Goal: Transaction & Acquisition: Purchase product/service

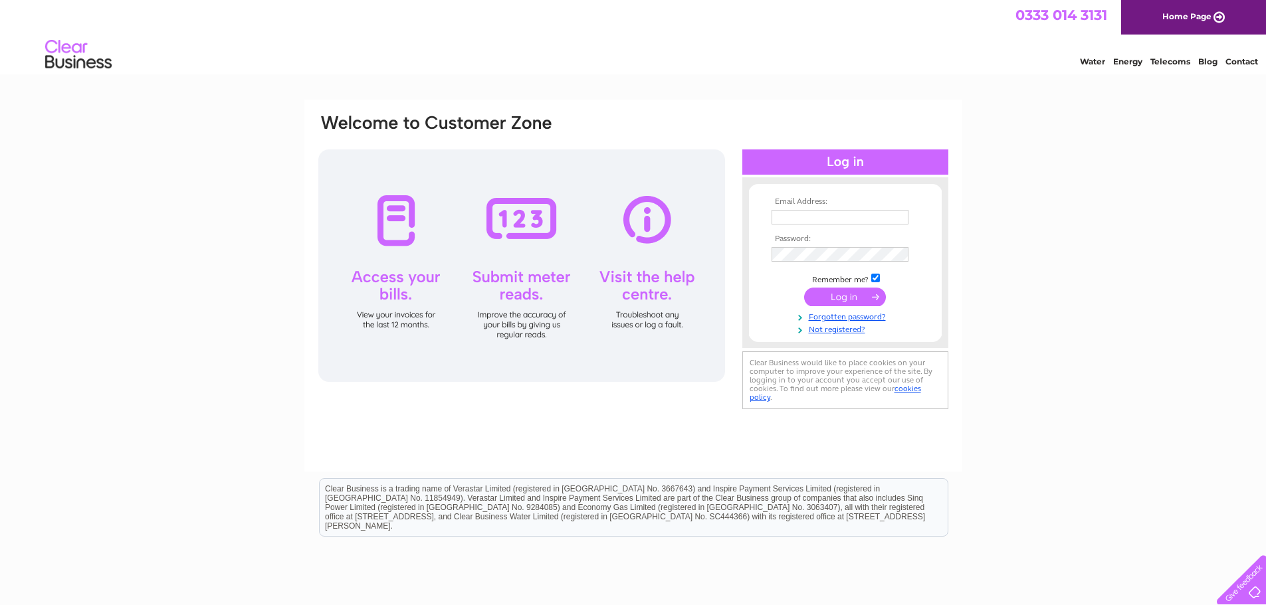
type input "[PERSON_NAME][EMAIL_ADDRESS][DOMAIN_NAME]"
click at [787, 286] on td at bounding box center [845, 296] width 154 height 25
click at [866, 295] on input "submit" at bounding box center [845, 297] width 82 height 19
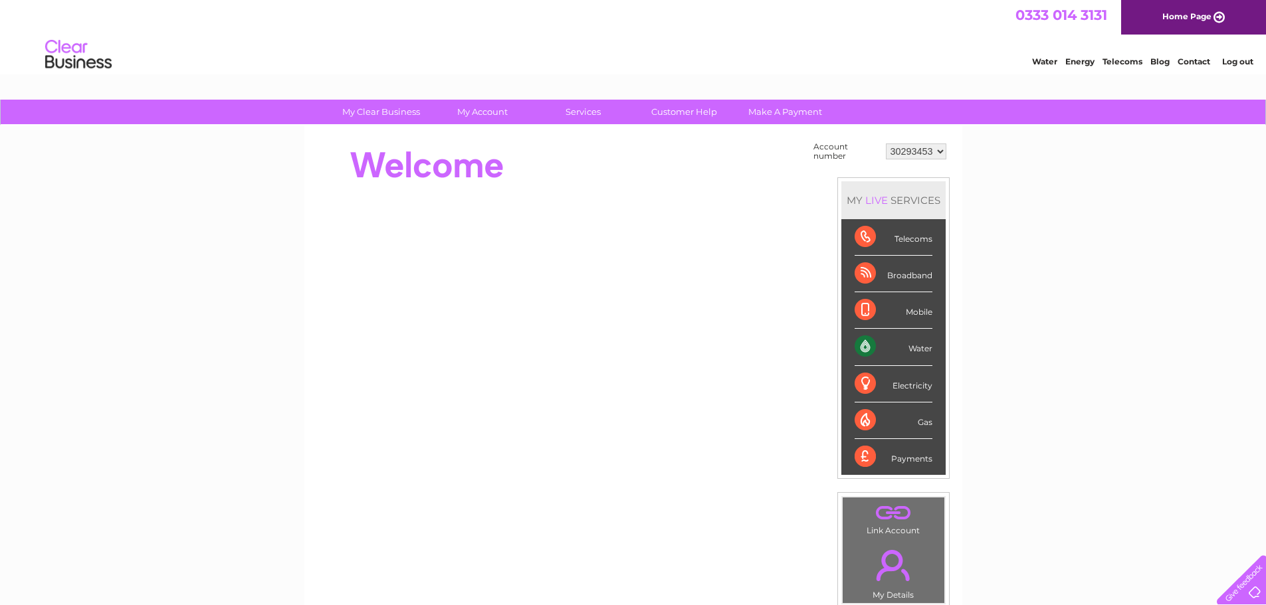
click at [904, 460] on div "Payments" at bounding box center [894, 457] width 78 height 36
click at [769, 108] on link "Make A Payment" at bounding box center [785, 112] width 110 height 25
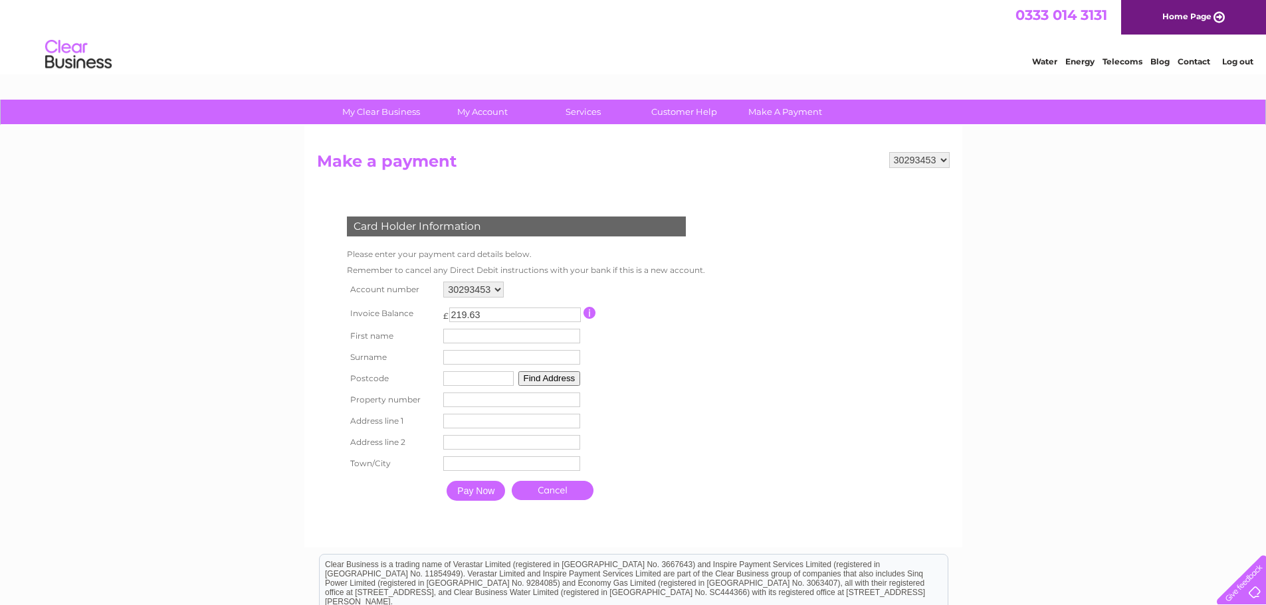
click at [482, 491] on input "Pay Now" at bounding box center [476, 491] width 58 height 20
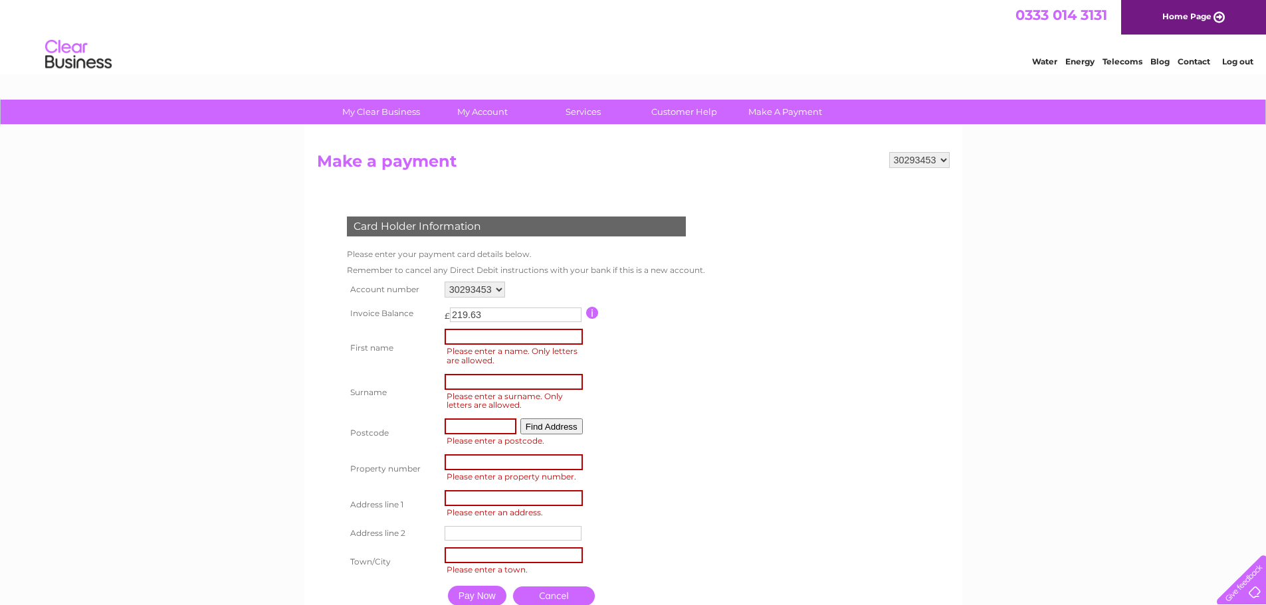
click at [488, 334] on input "text" at bounding box center [514, 337] width 138 height 16
type input "xuerong"
click at [531, 381] on input "text" at bounding box center [514, 382] width 138 height 16
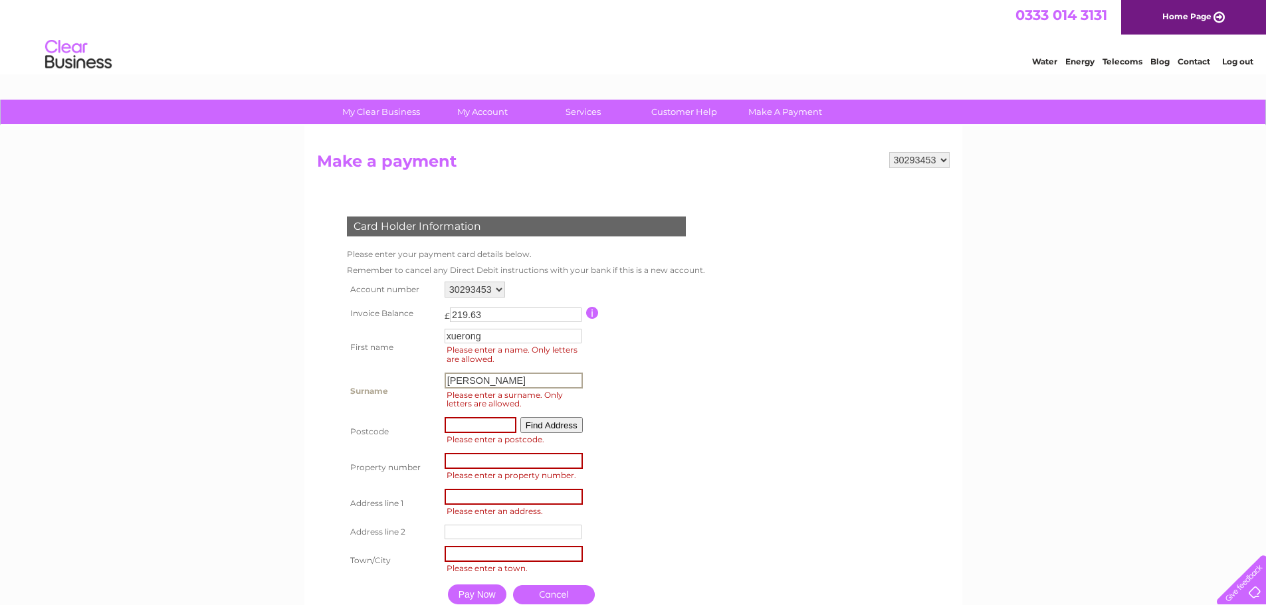
type input "jin"
click at [477, 430] on input "text" at bounding box center [481, 424] width 72 height 16
type input "恶"
click at [563, 423] on button "Find Address" at bounding box center [551, 424] width 62 height 16
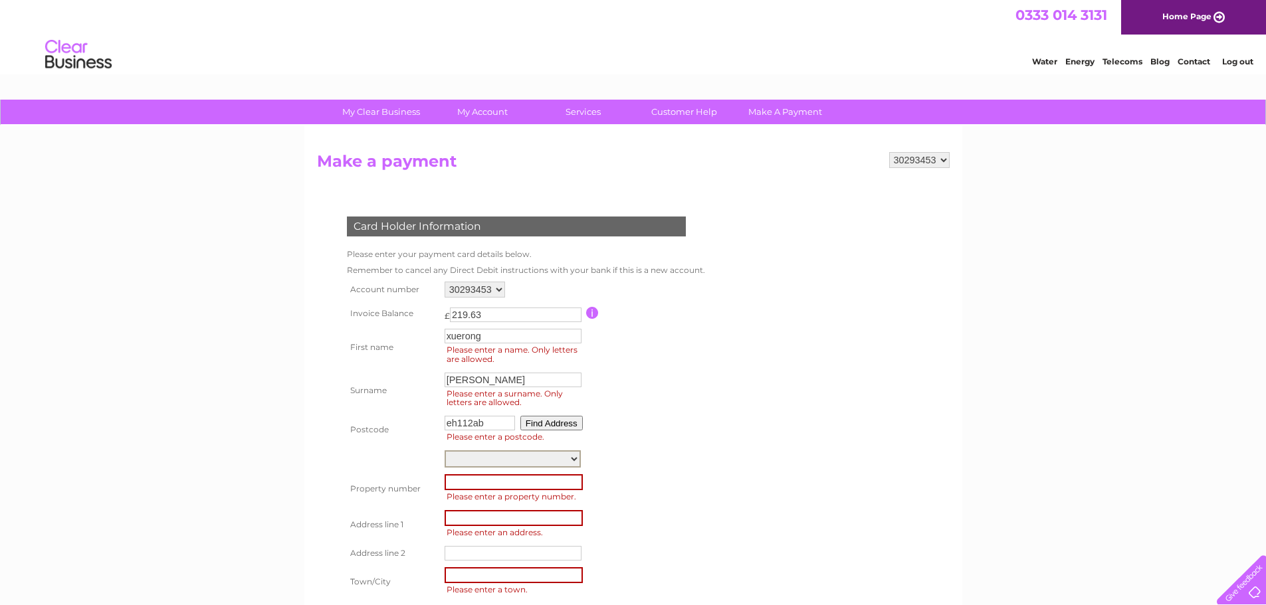
click at [570, 455] on select "Dalry Road 95/1, Dalry Road 95/2, Dalry Road 95/5, Dalry Road 95/6, Dalry Road …" at bounding box center [513, 459] width 136 height 17
click at [639, 350] on table "Account number 30293453 Invoice Balance £ 219.63 First name xuerong Surname" at bounding box center [525, 455] width 362 height 354
click at [492, 422] on input "eh112ab" at bounding box center [480, 423] width 70 height 15
click at [569, 430] on button "Find Address" at bounding box center [551, 423] width 62 height 15
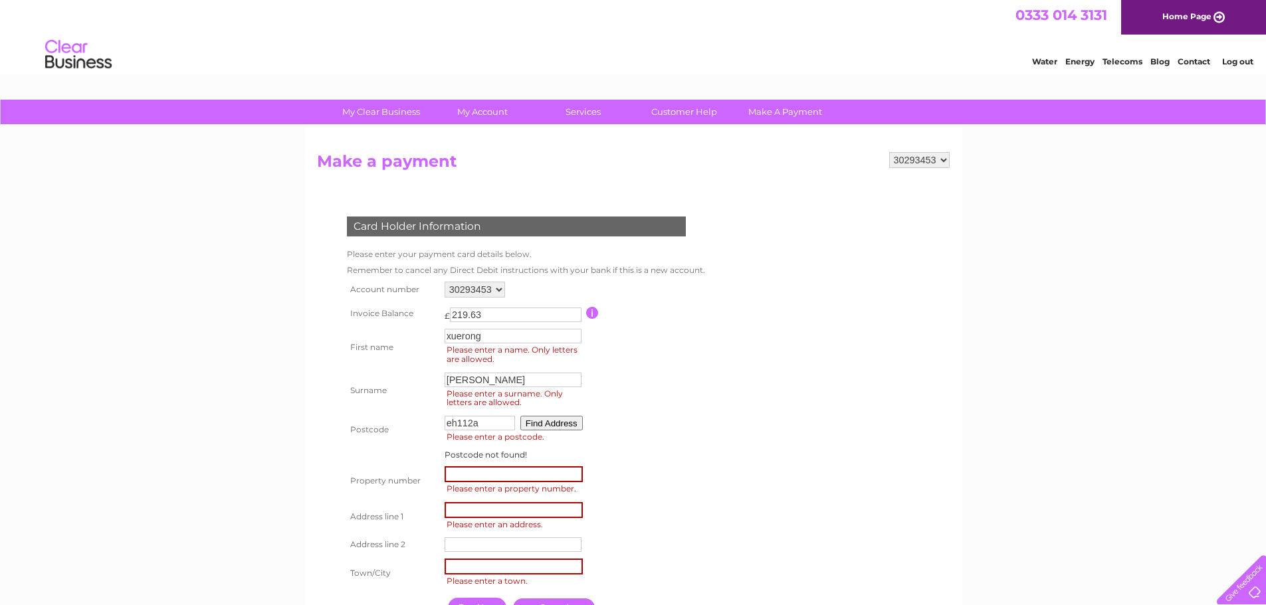
click at [495, 421] on input "eh112a" at bounding box center [480, 423] width 70 height 15
click at [544, 423] on button "Find Address" at bounding box center [551, 423] width 62 height 15
click at [545, 449] on td "Floor Gnd-Room Com, Cctv212570 Jcn Dalry Road, Caledonia Road 75/1, Dalry Road …" at bounding box center [513, 458] width 145 height 23
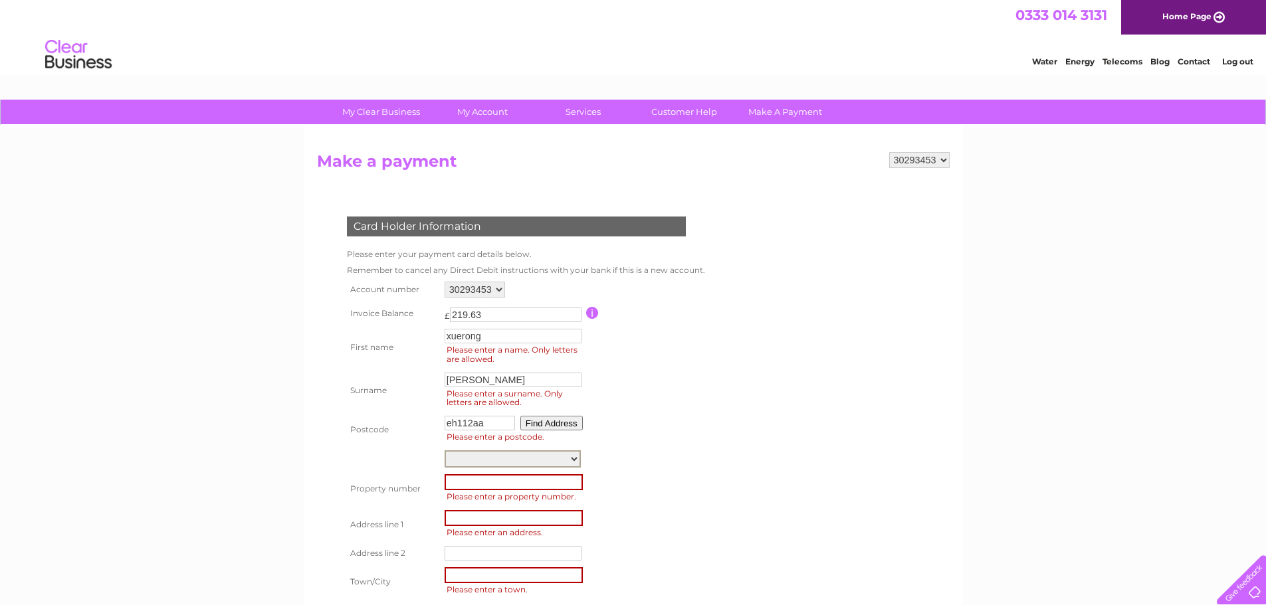
click at [546, 458] on select "Floor Gnd-Room Com, Cctv212570 Jcn Dalry Road, Caledonia Road 75/1, Dalry Road …" at bounding box center [513, 459] width 136 height 17
click at [791, 445] on form "30293453 Make a payment Card Holder Information Please enter your payment card …" at bounding box center [633, 405] width 633 height 507
drag, startPoint x: 474, startPoint y: 425, endPoint x: 409, endPoint y: 427, distance: 64.5
click at [409, 428] on tr "Postcode eh112aa Find Address Please enter a postcode." at bounding box center [525, 430] width 362 height 35
type input "、"
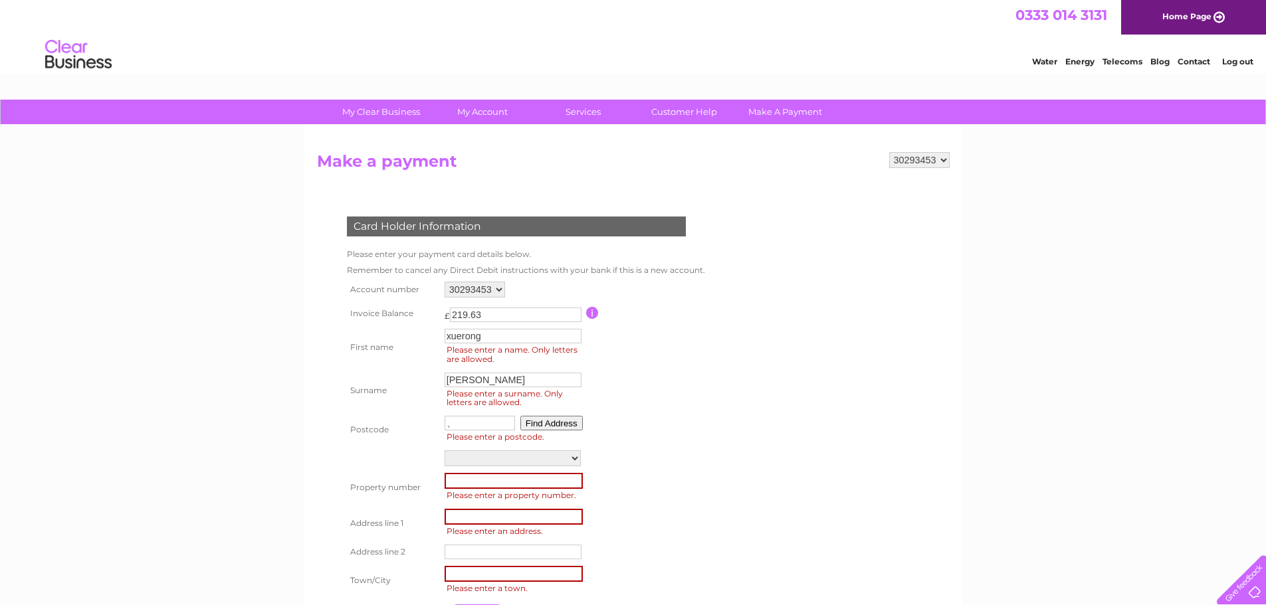
click at [647, 424] on table "Account number 30293453 Invoice Balance £ 219.63 First name xuerong Surname" at bounding box center [525, 454] width 362 height 353
click at [520, 482] on input "number" at bounding box center [514, 481] width 138 height 16
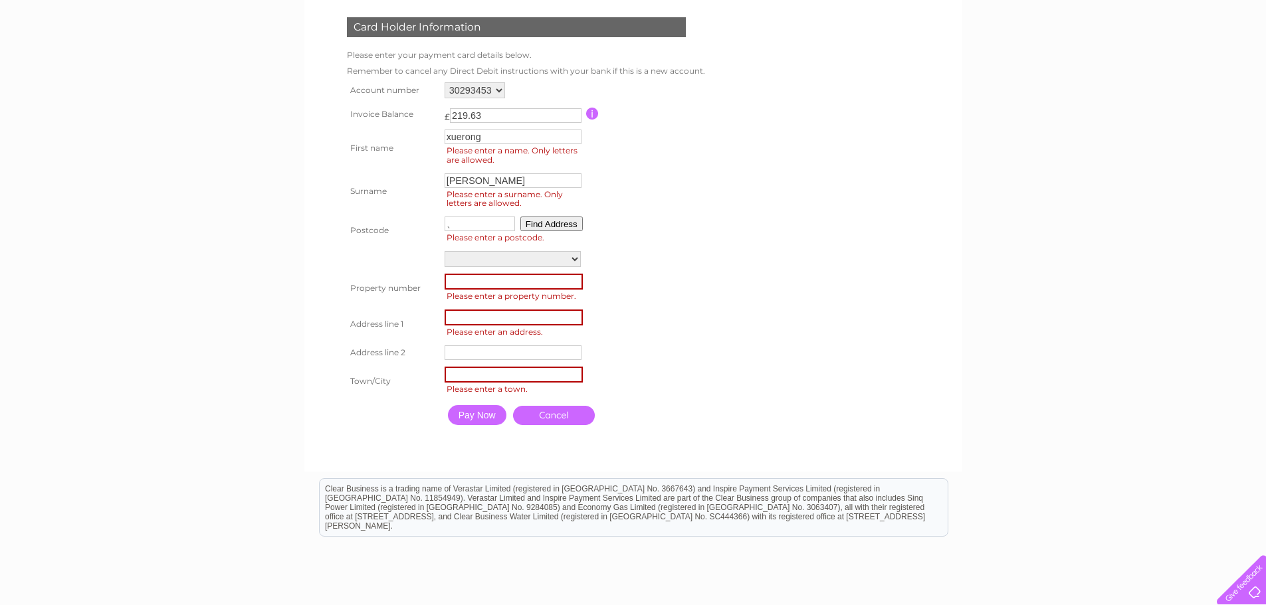
scroll to position [133, 0]
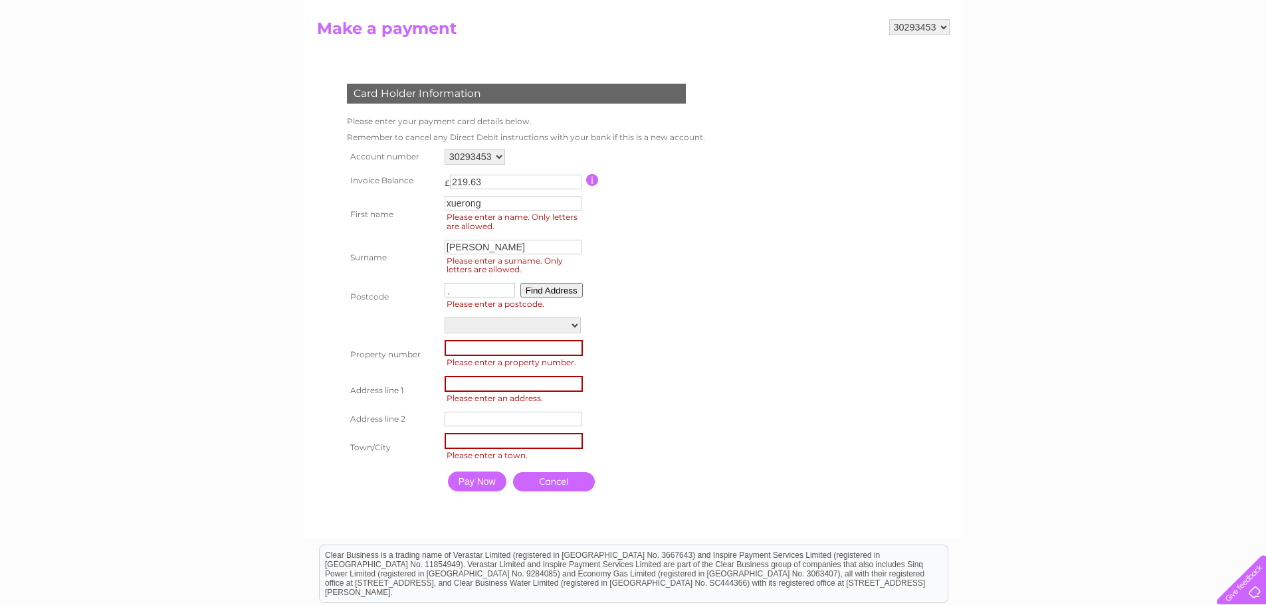
click at [637, 388] on table "Account number 30293453 Invoice Balance £ 219.63 First name xuerong Surname" at bounding box center [525, 322] width 362 height 353
click at [552, 350] on input "number" at bounding box center [514, 348] width 138 height 16
type input "163"
click at [639, 334] on td at bounding box center [646, 325] width 120 height 23
click at [528, 380] on input "text" at bounding box center [514, 383] width 138 height 16
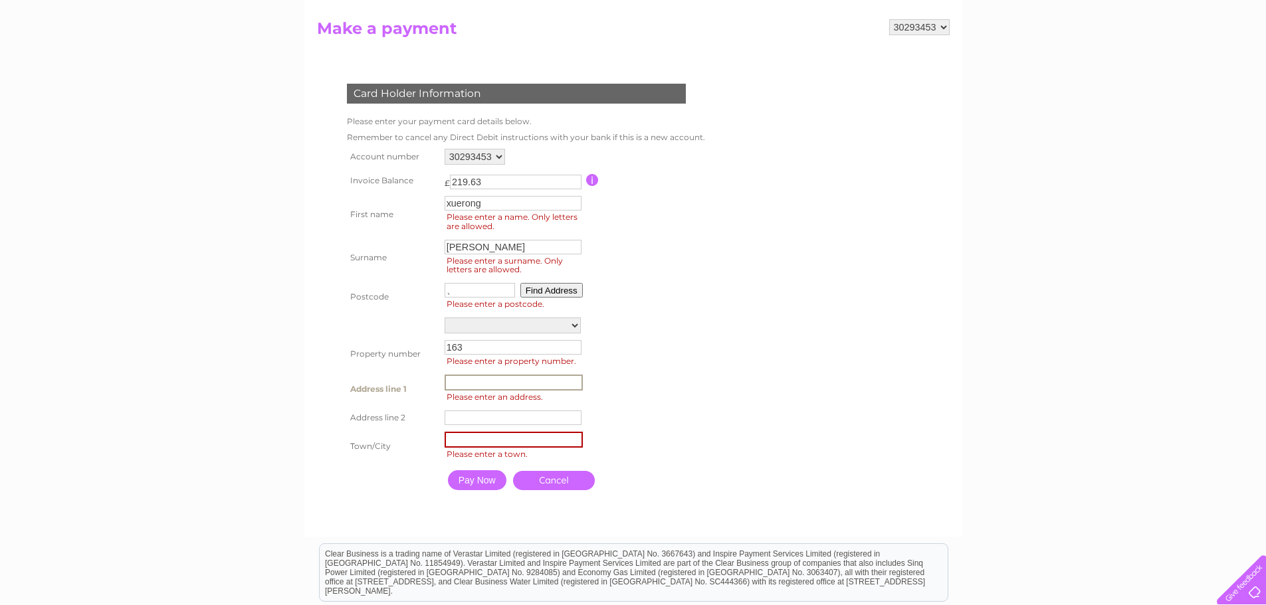
click at [623, 378] on table "Account number 30293453 Invoice Balance £ 219.63 First name xuerong Surname" at bounding box center [525, 322] width 362 height 352
click at [565, 381] on input "text" at bounding box center [514, 383] width 138 height 16
type input "163 Dalry Road"
click at [603, 395] on table "Account number 30293453 Invoice Balance £ 219.63 First name xuerong Surname" at bounding box center [525, 321] width 362 height 350
click at [512, 436] on input "text" at bounding box center [514, 439] width 138 height 16
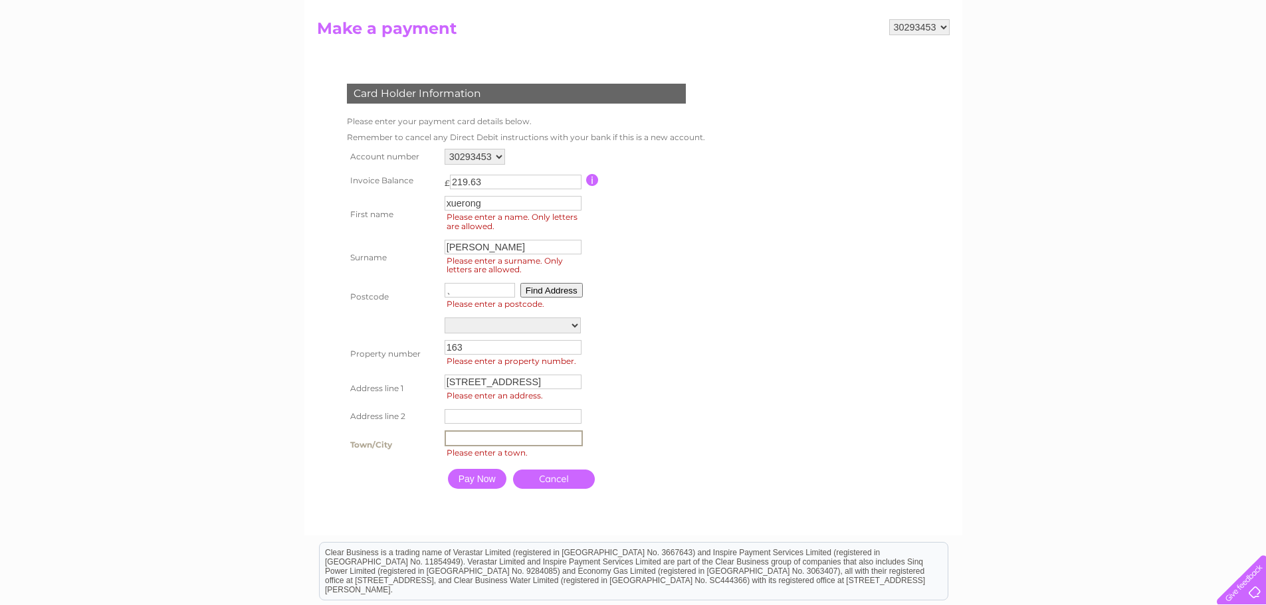
type input "Edinburgh"
click at [635, 395] on table "Account number 30293453 Invoice Balance £ 219.63 First name xuerong Surname" at bounding box center [525, 321] width 362 height 350
click at [610, 308] on table "Account number 30293453 Invoice Balance £ 219.63 First name xuerong Surname" at bounding box center [523, 320] width 359 height 349
click at [486, 292] on input "、" at bounding box center [478, 290] width 70 height 15
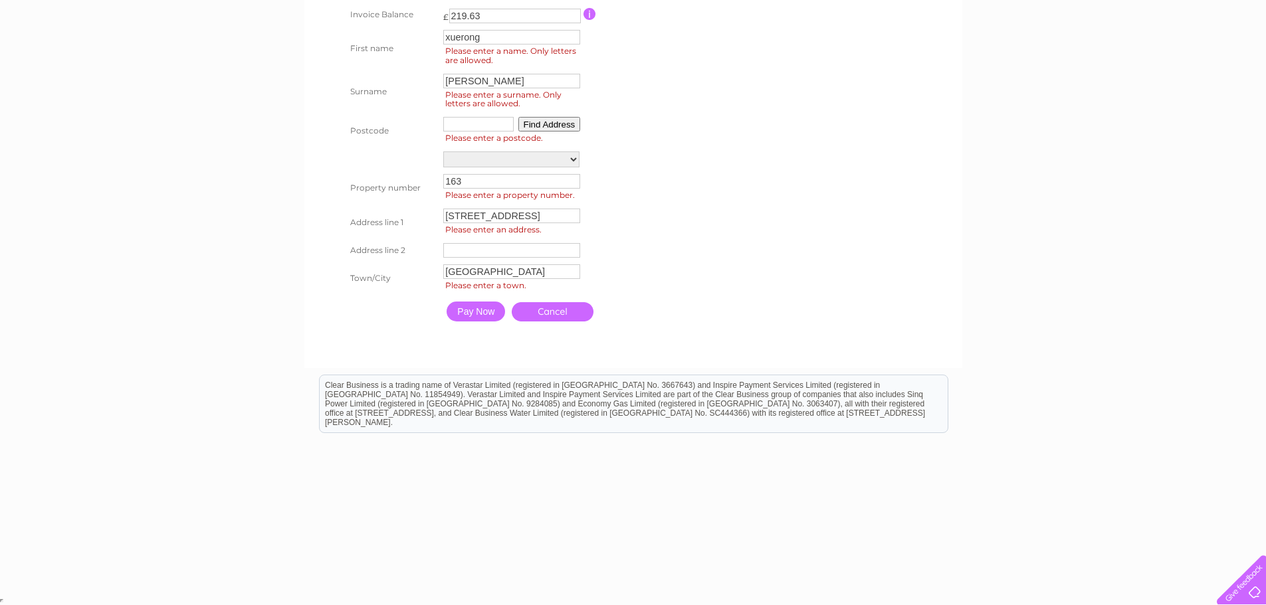
scroll to position [233, 0]
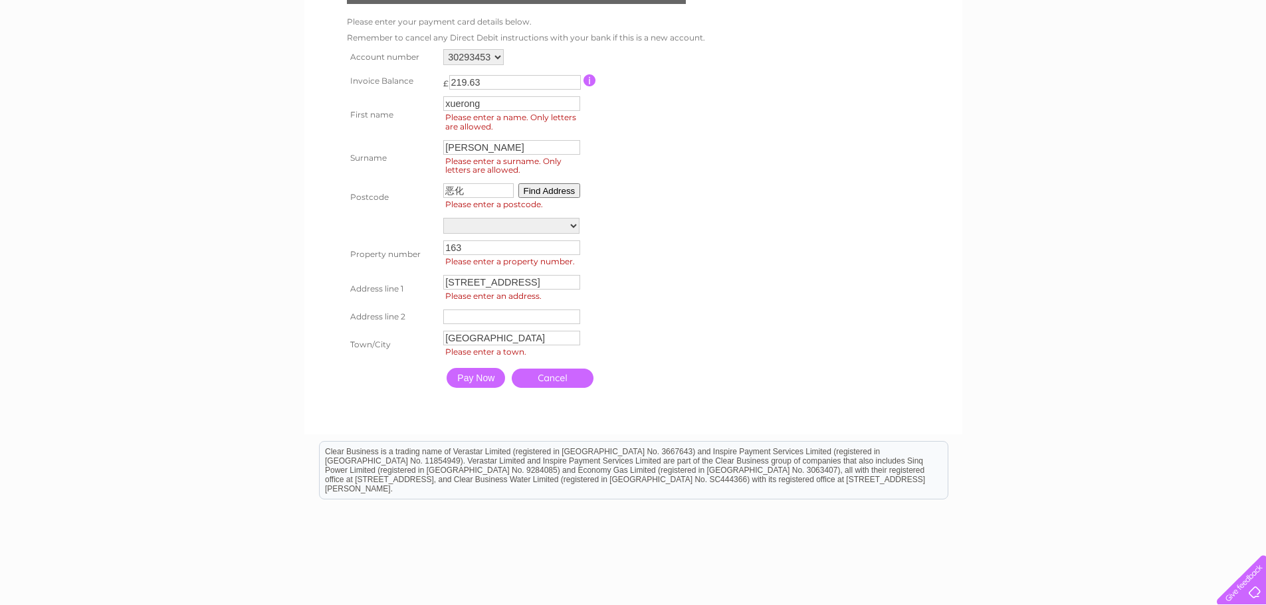
type input "恶"
type input "eh11 2ab"
drag, startPoint x: 668, startPoint y: 221, endPoint x: 662, endPoint y: 215, distance: 8.5
click at [669, 219] on td at bounding box center [642, 226] width 118 height 23
click at [484, 378] on input "Pay Now" at bounding box center [476, 378] width 58 height 20
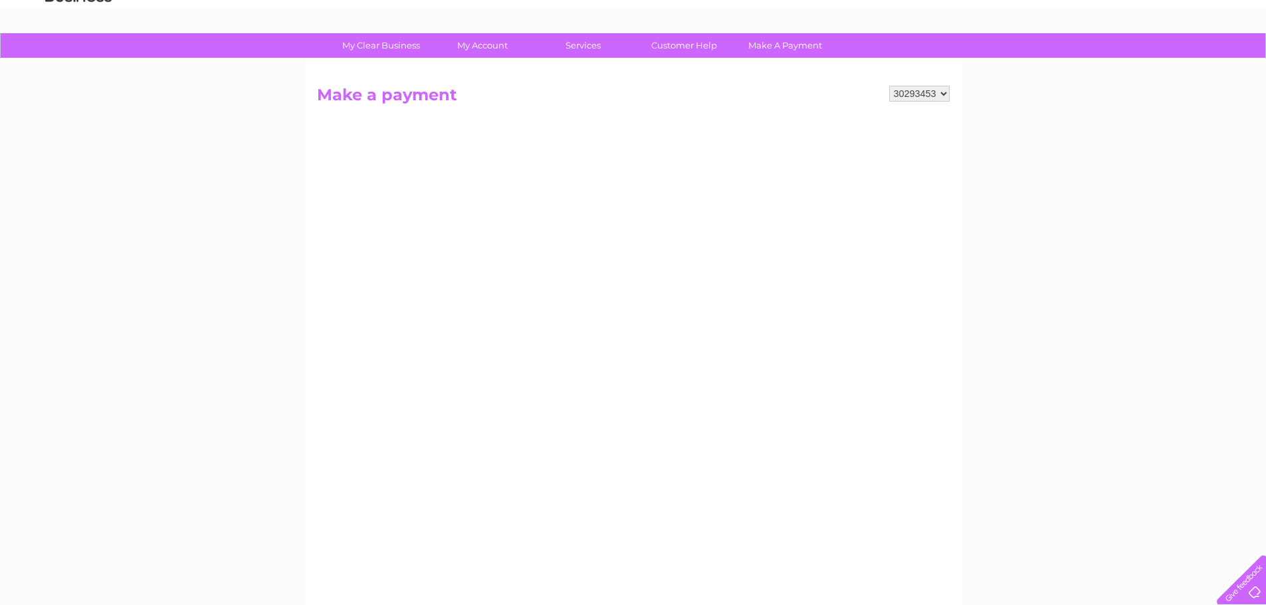
scroll to position [199, 0]
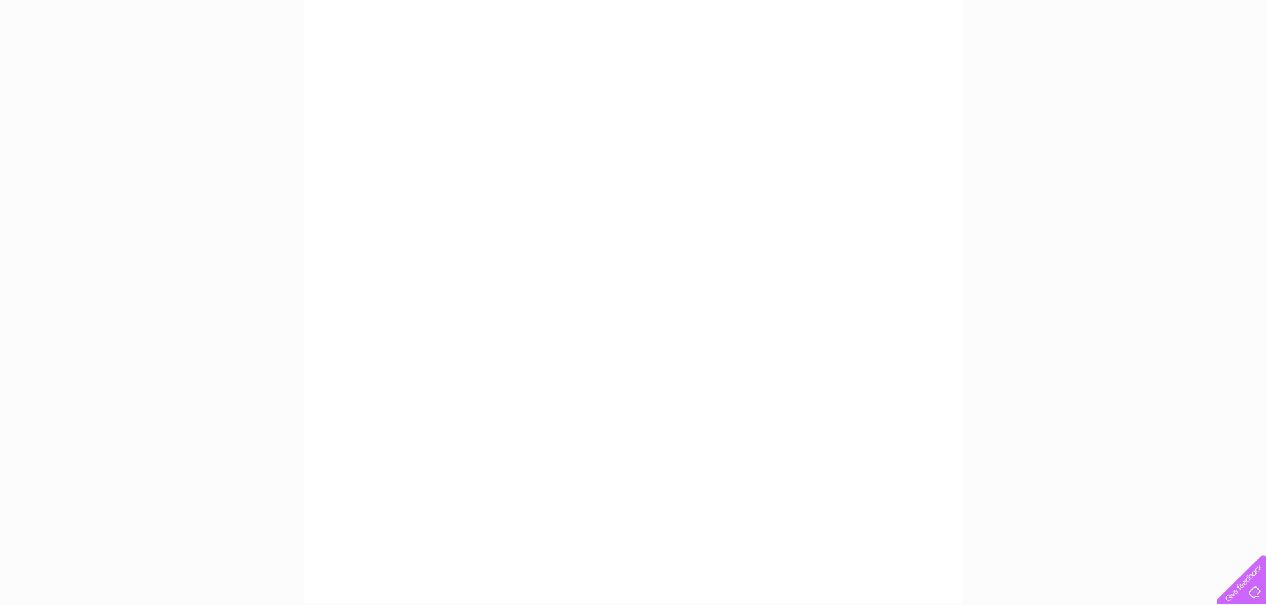
click at [981, 415] on div "My Clear Business Login Details My Details My Preferences Link Account My Accou…" at bounding box center [633, 365] width 1266 height 931
click at [990, 326] on div "My Clear Business Login Details My Details My Preferences Link Account My Accou…" at bounding box center [633, 365] width 1266 height 931
